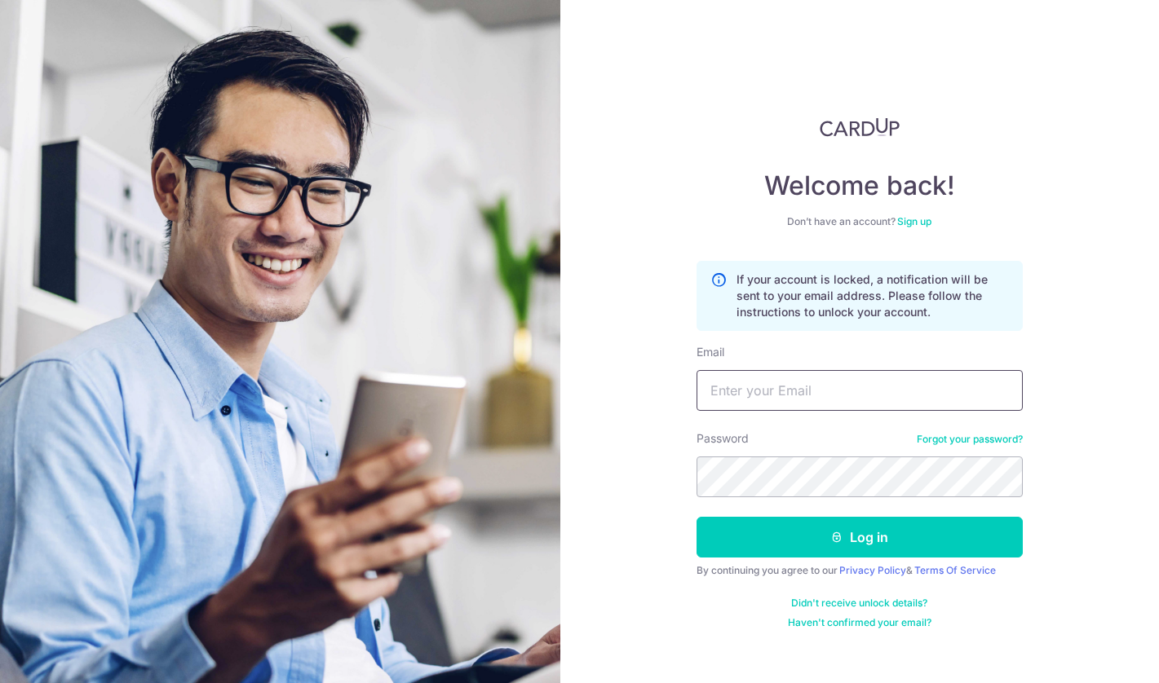
click at [821, 395] on input "Email" at bounding box center [859, 390] width 326 height 41
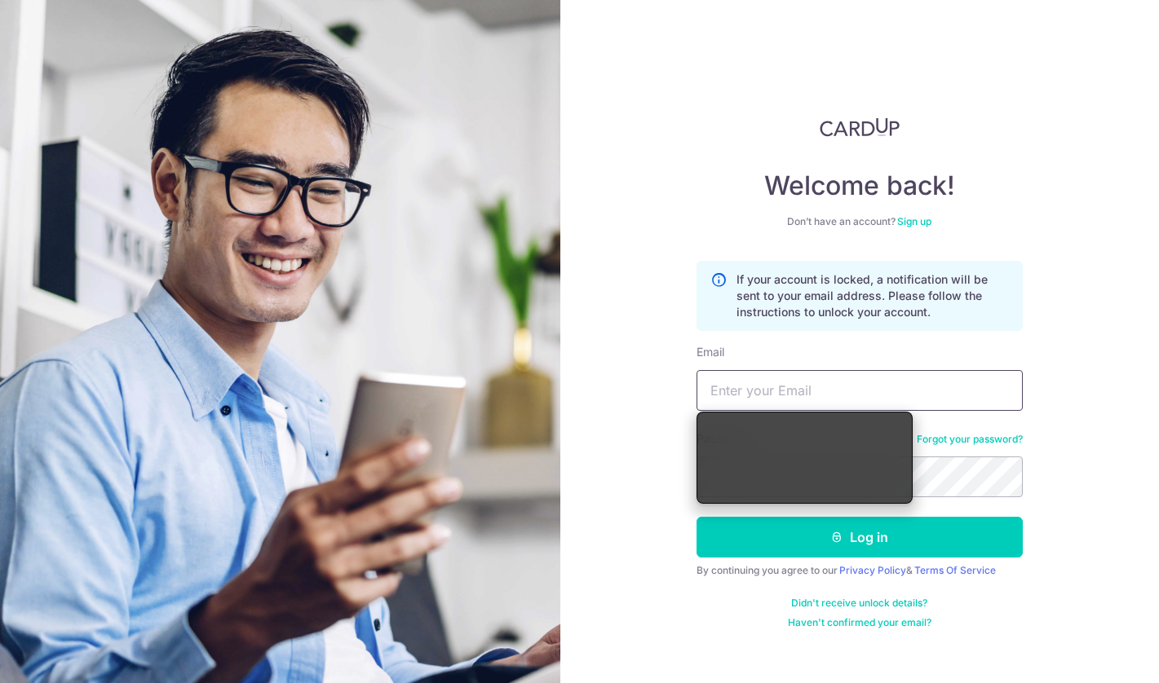
type input "[EMAIL_ADDRESS][DOMAIN_NAME]"
click at [1063, 501] on div "Welcome back! Don’t have an account? Sign up If your account is locked, a notif…" at bounding box center [859, 341] width 599 height 683
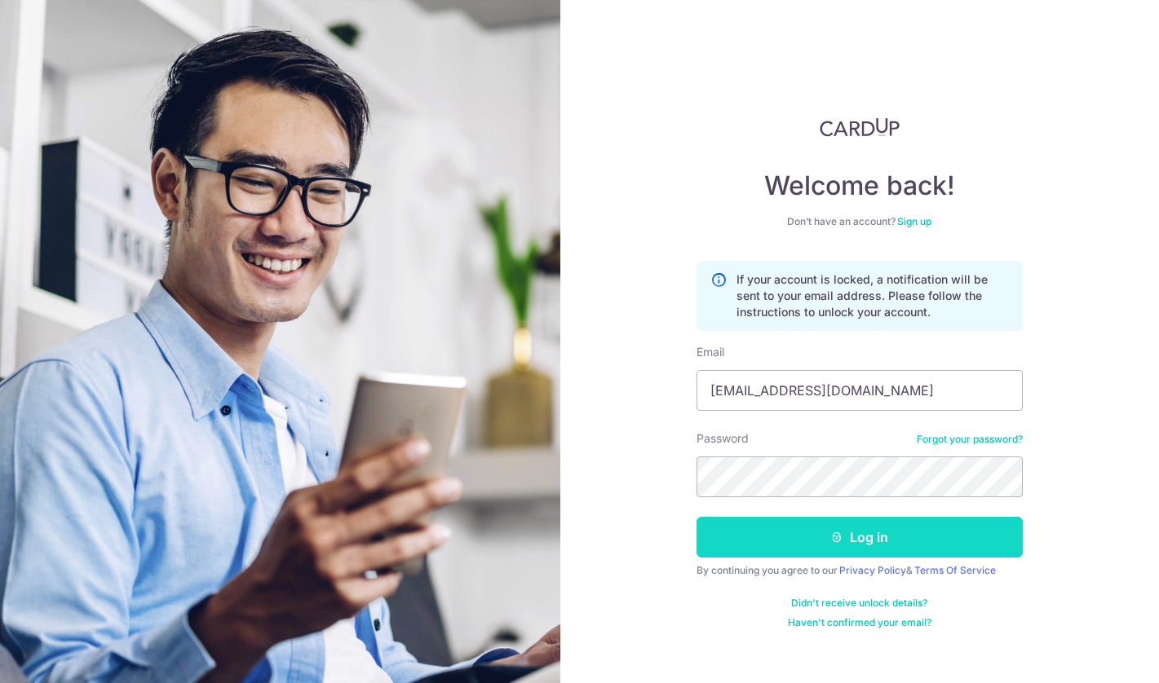
click at [921, 540] on button "Log in" at bounding box center [859, 537] width 326 height 41
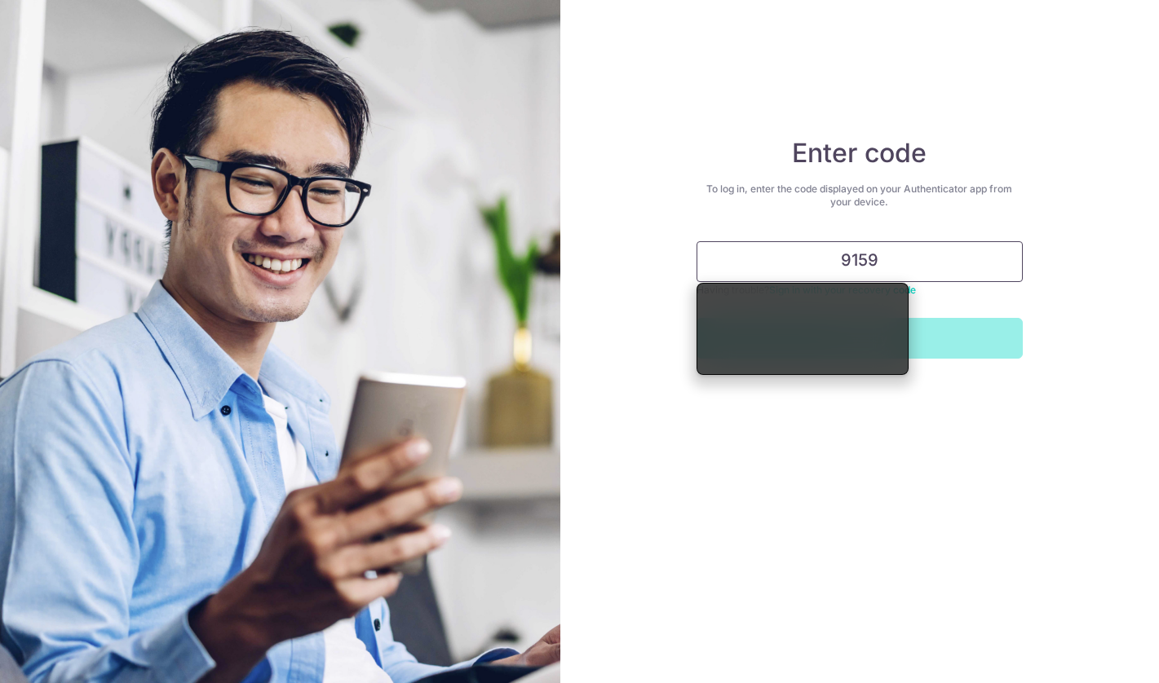
type input "915950"
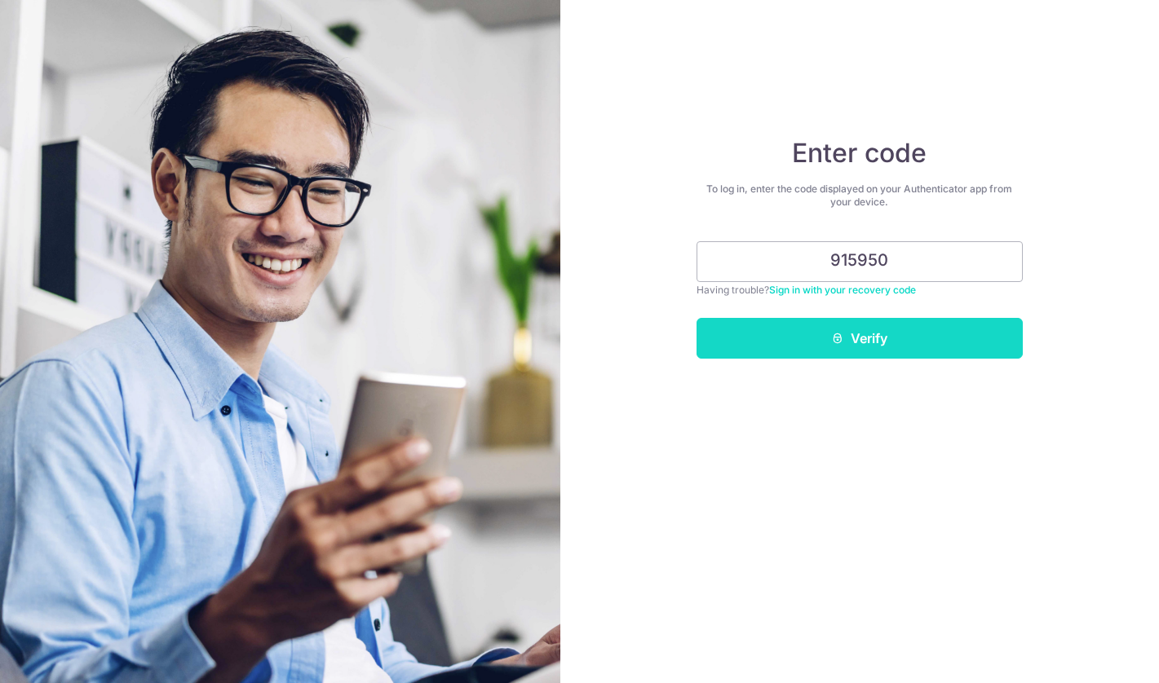
click at [839, 333] on icon "submit" at bounding box center [837, 338] width 13 height 13
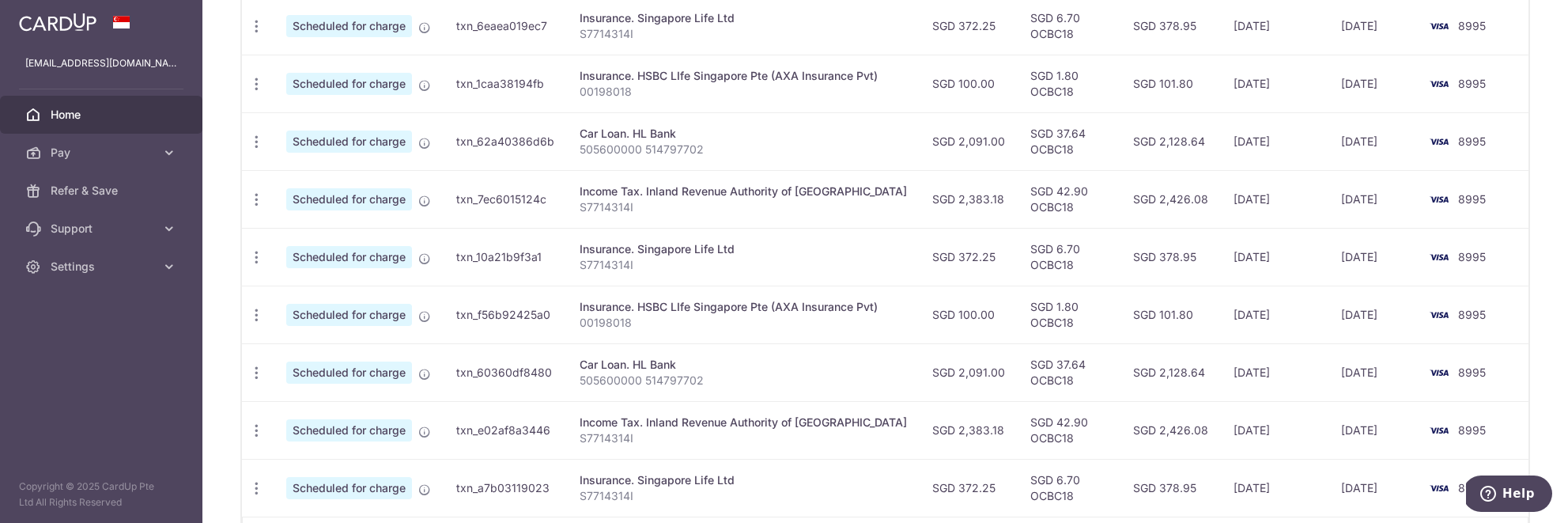
scroll to position [701, 0]
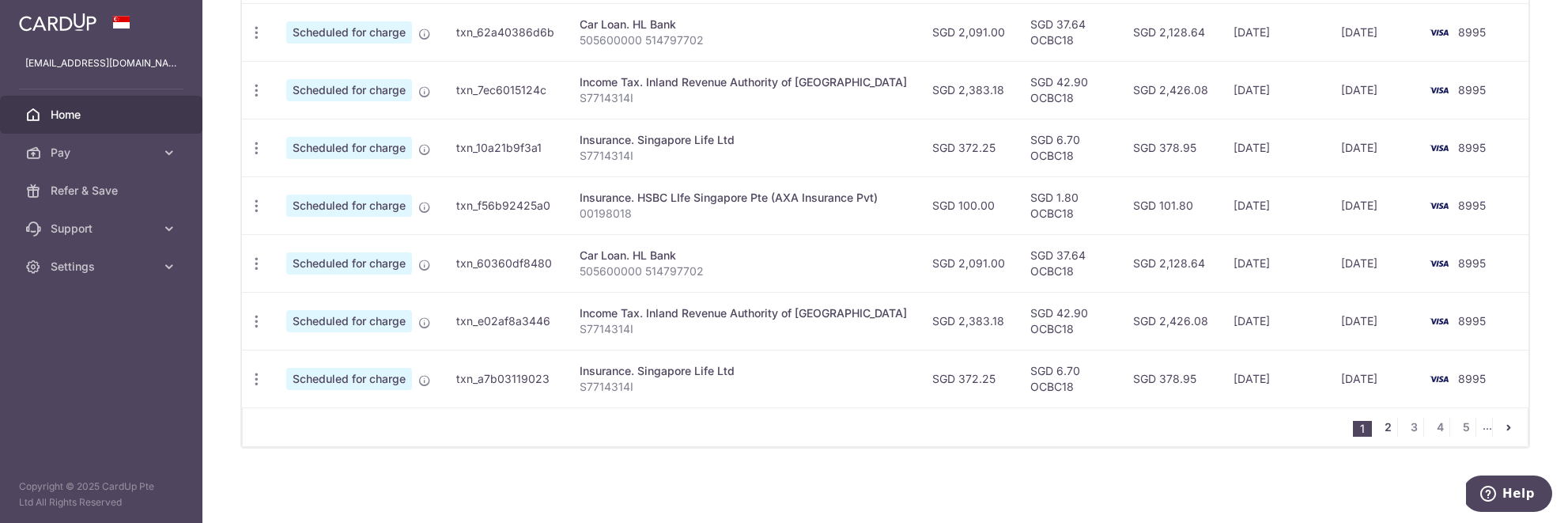
click at [1123, 427] on link "2" at bounding box center [1388, 428] width 19 height 19
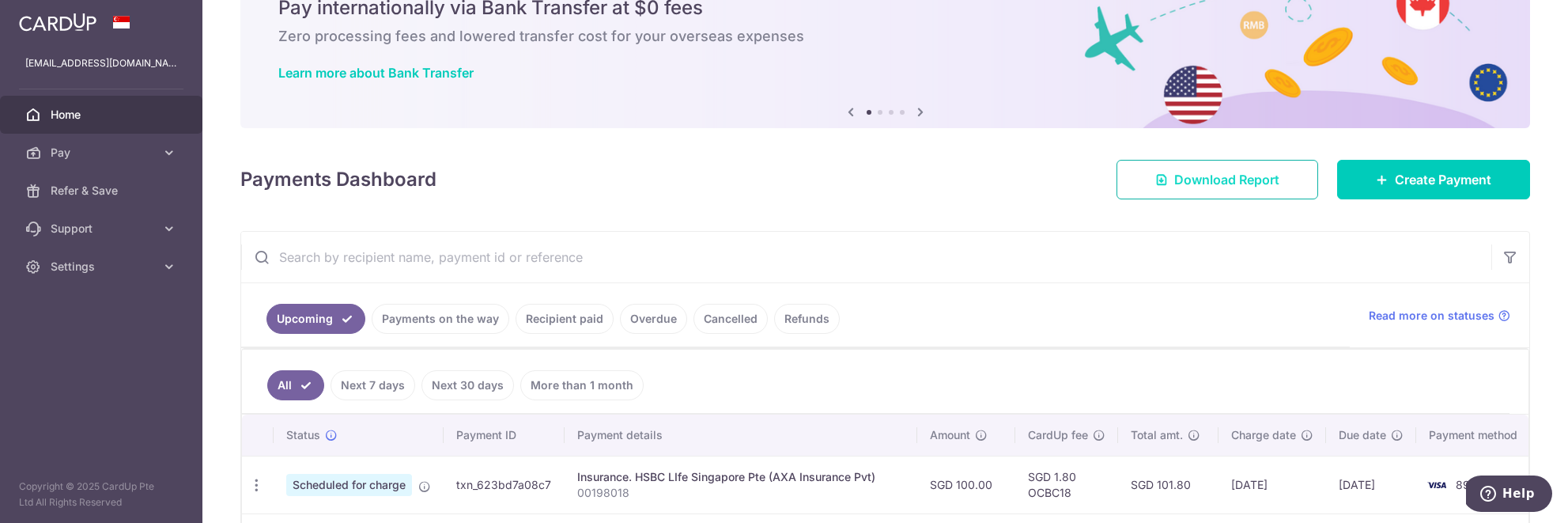
scroll to position [0, 0]
